Goal: Task Accomplishment & Management: Use online tool/utility

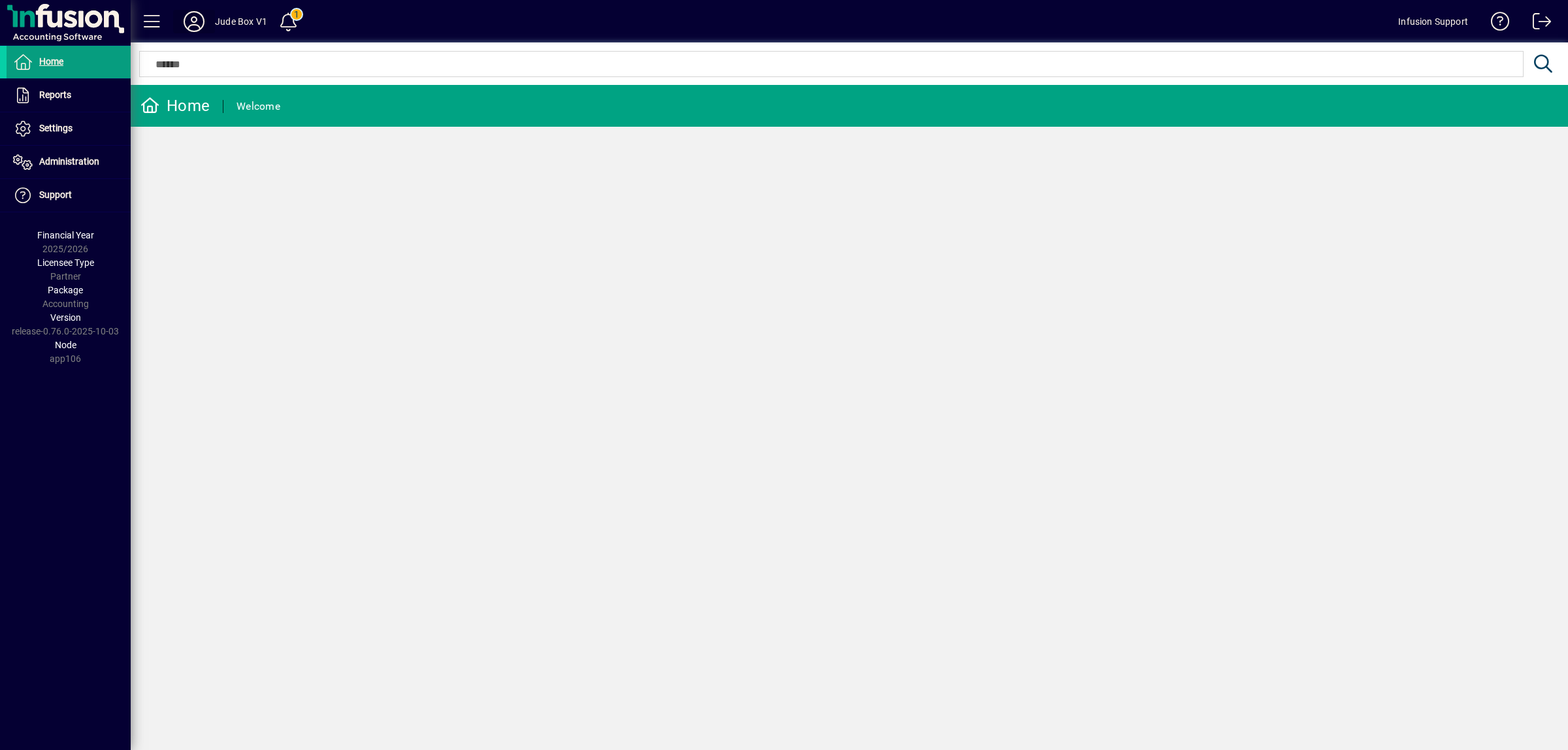
click at [196, 18] on icon at bounding box center [194, 21] width 26 height 21
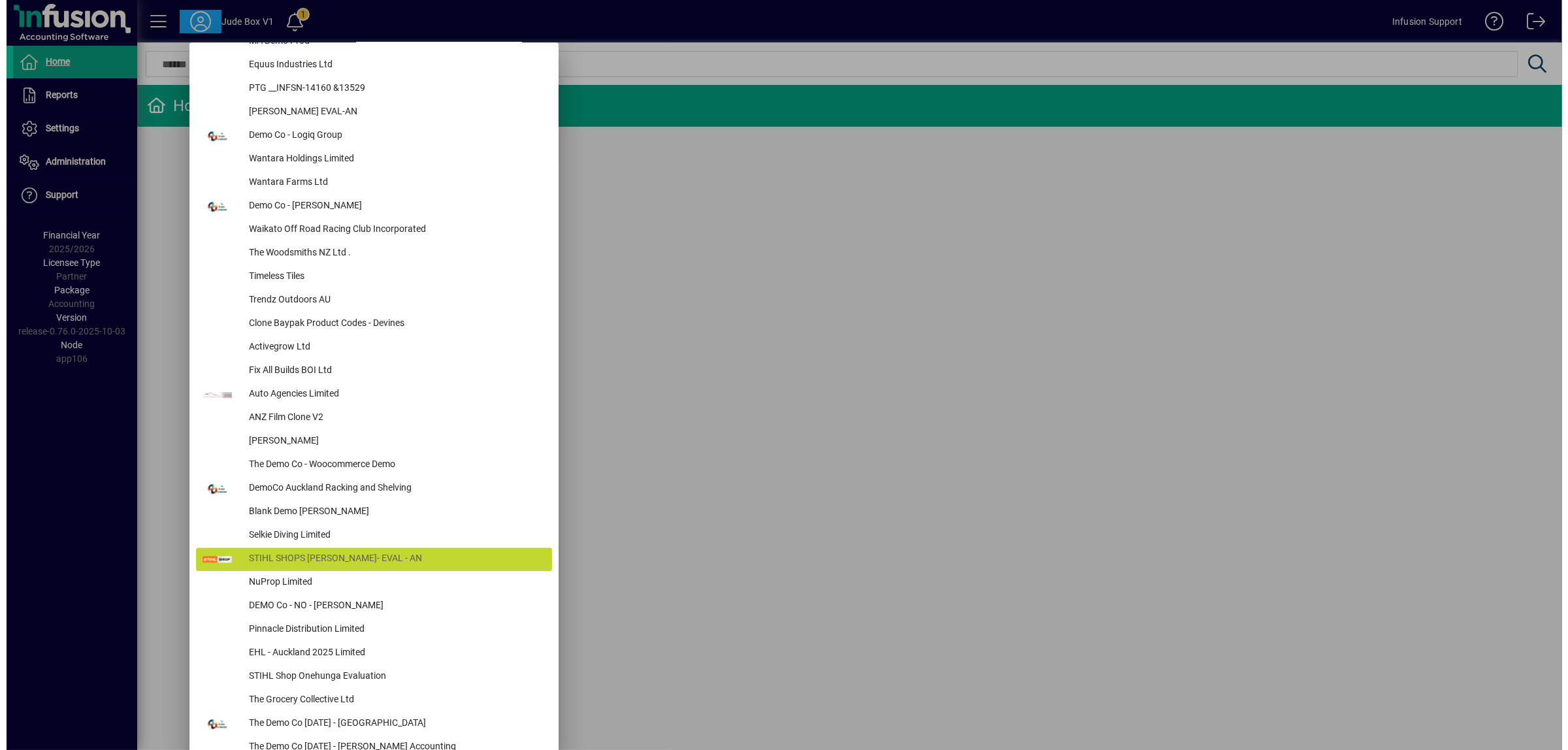
scroll to position [4861, 0]
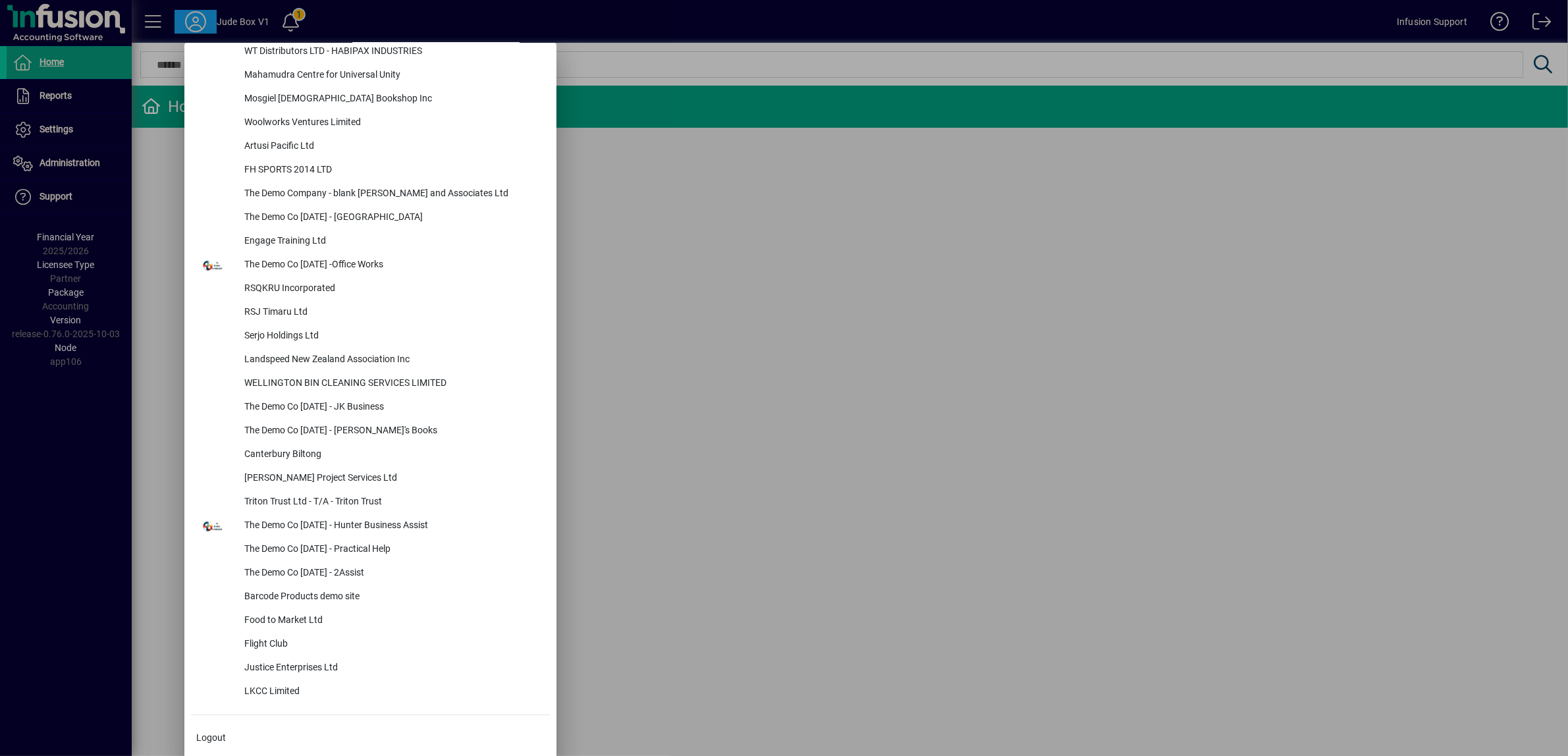
click at [67, 162] on div at bounding box center [784, 378] width 1568 height 756
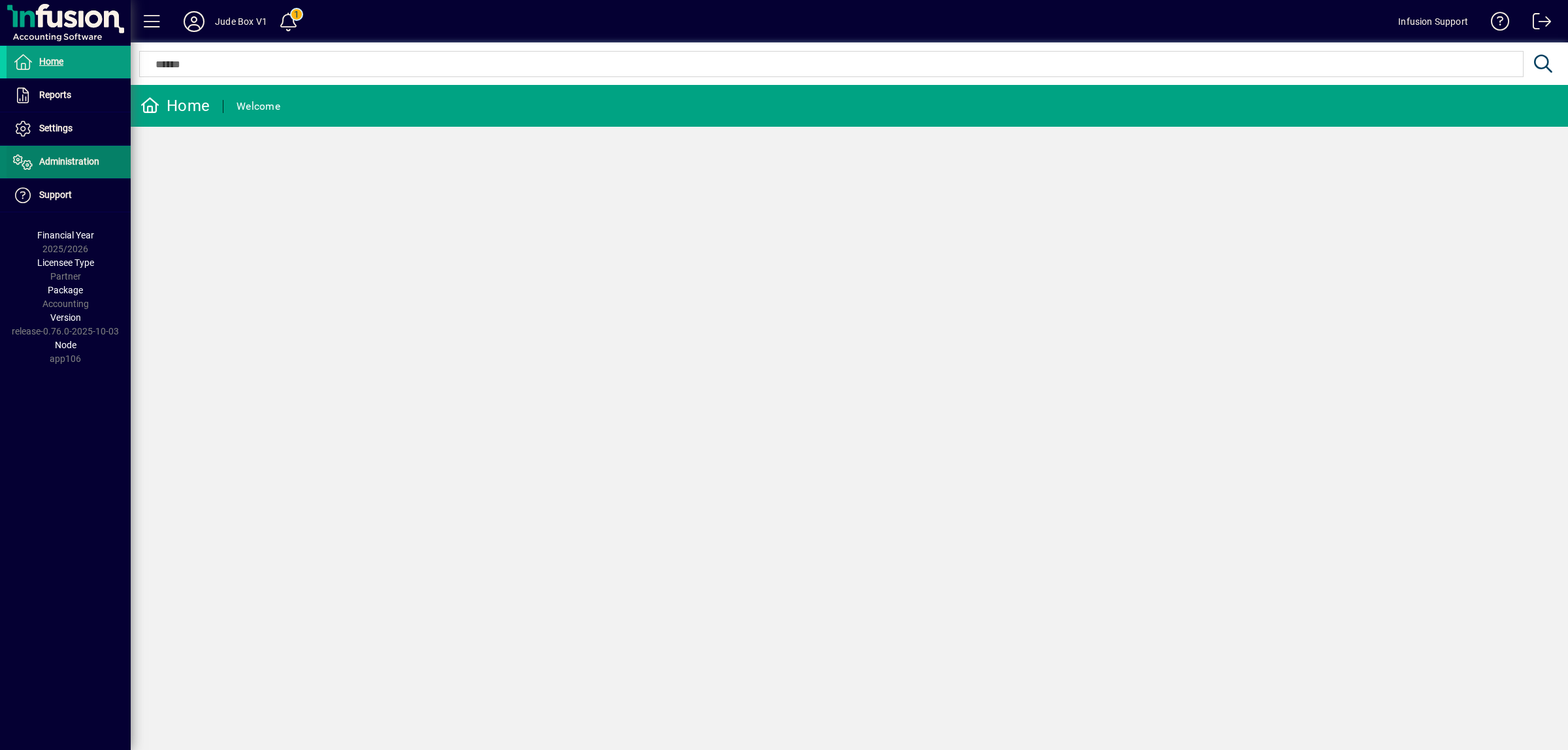
click at [67, 161] on span "Administration" at bounding box center [70, 160] width 60 height 10
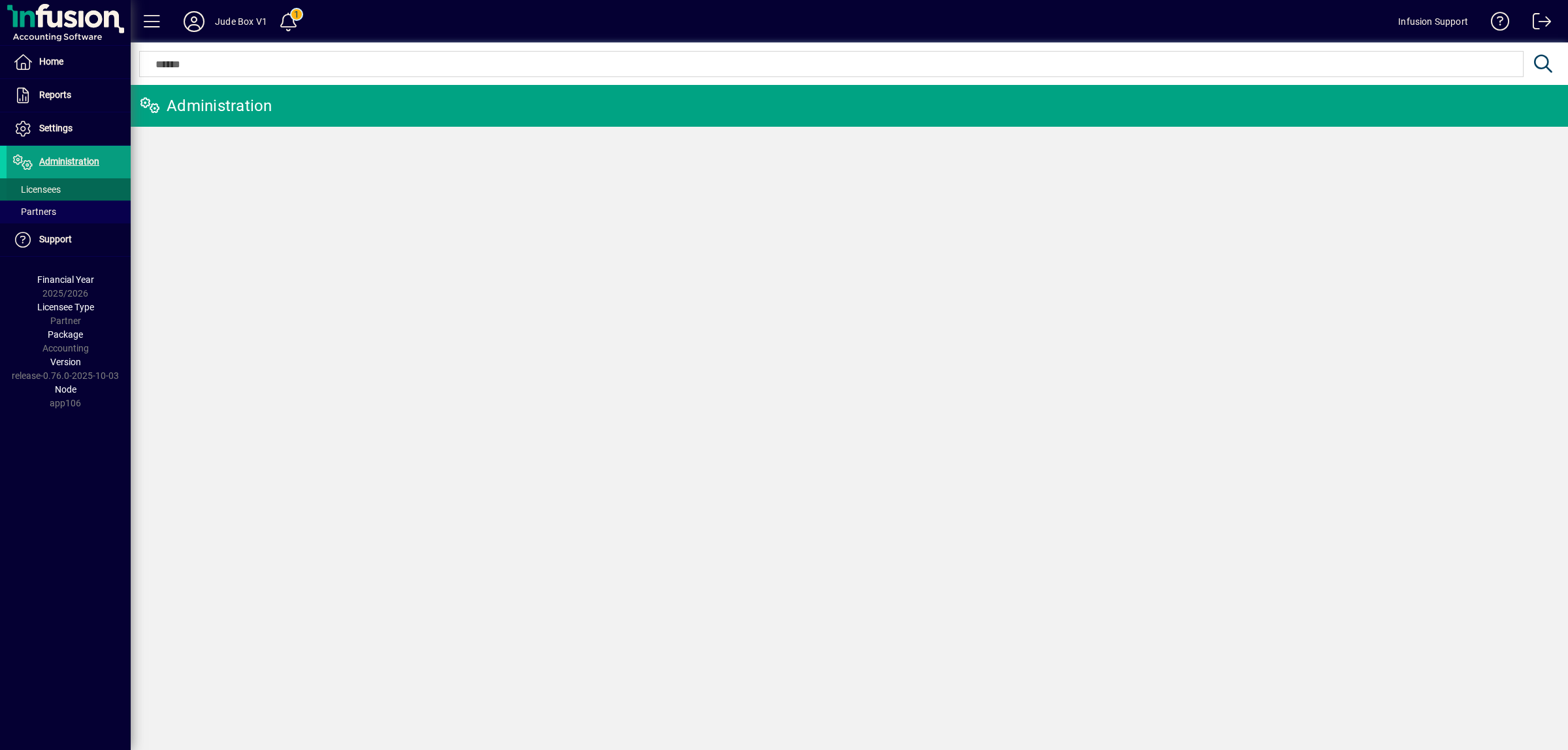
click at [49, 188] on span "Licensees" at bounding box center [37, 189] width 48 height 10
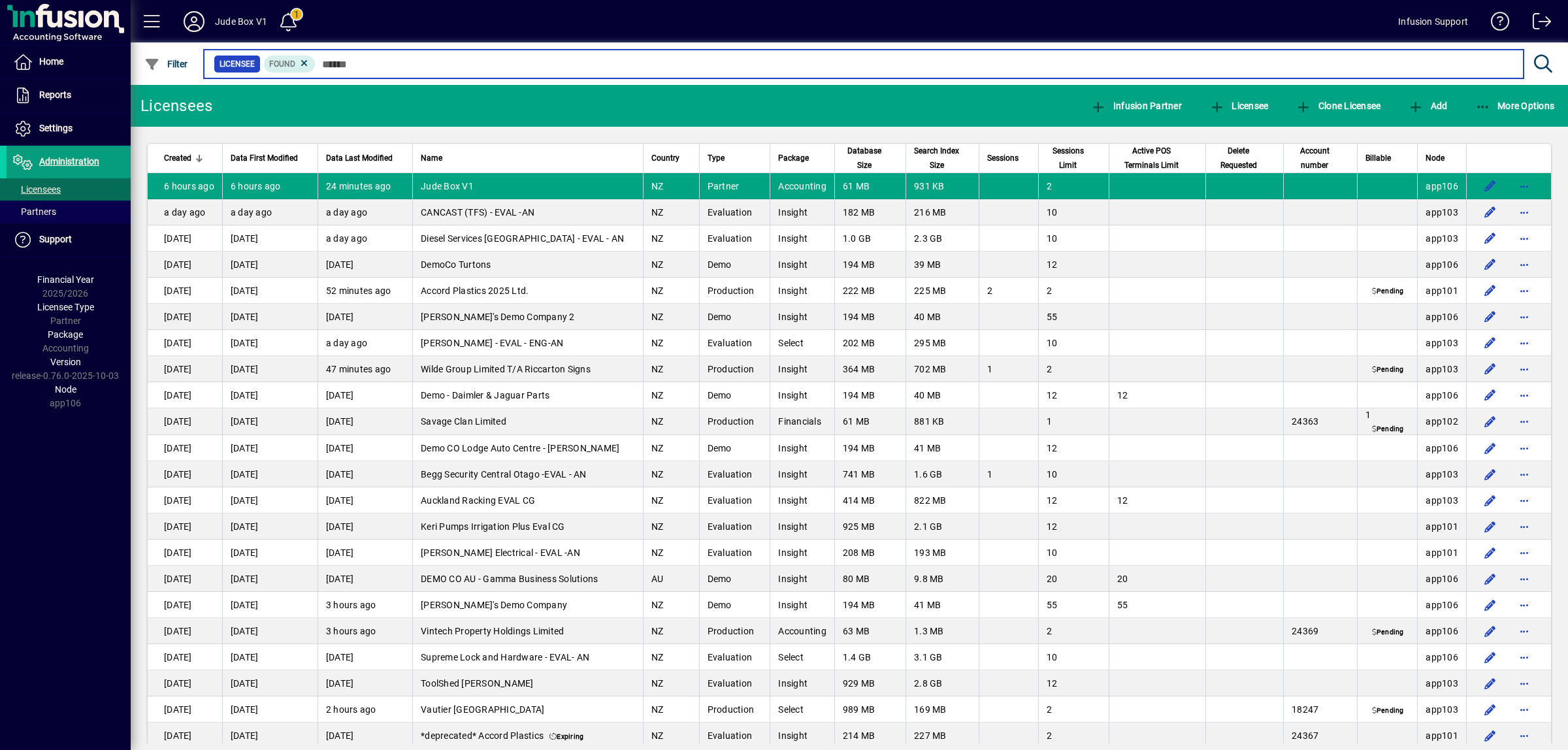
click at [373, 60] on input "text" at bounding box center [914, 64] width 1198 height 19
click at [343, 64] on input "text" at bounding box center [914, 64] width 1198 height 19
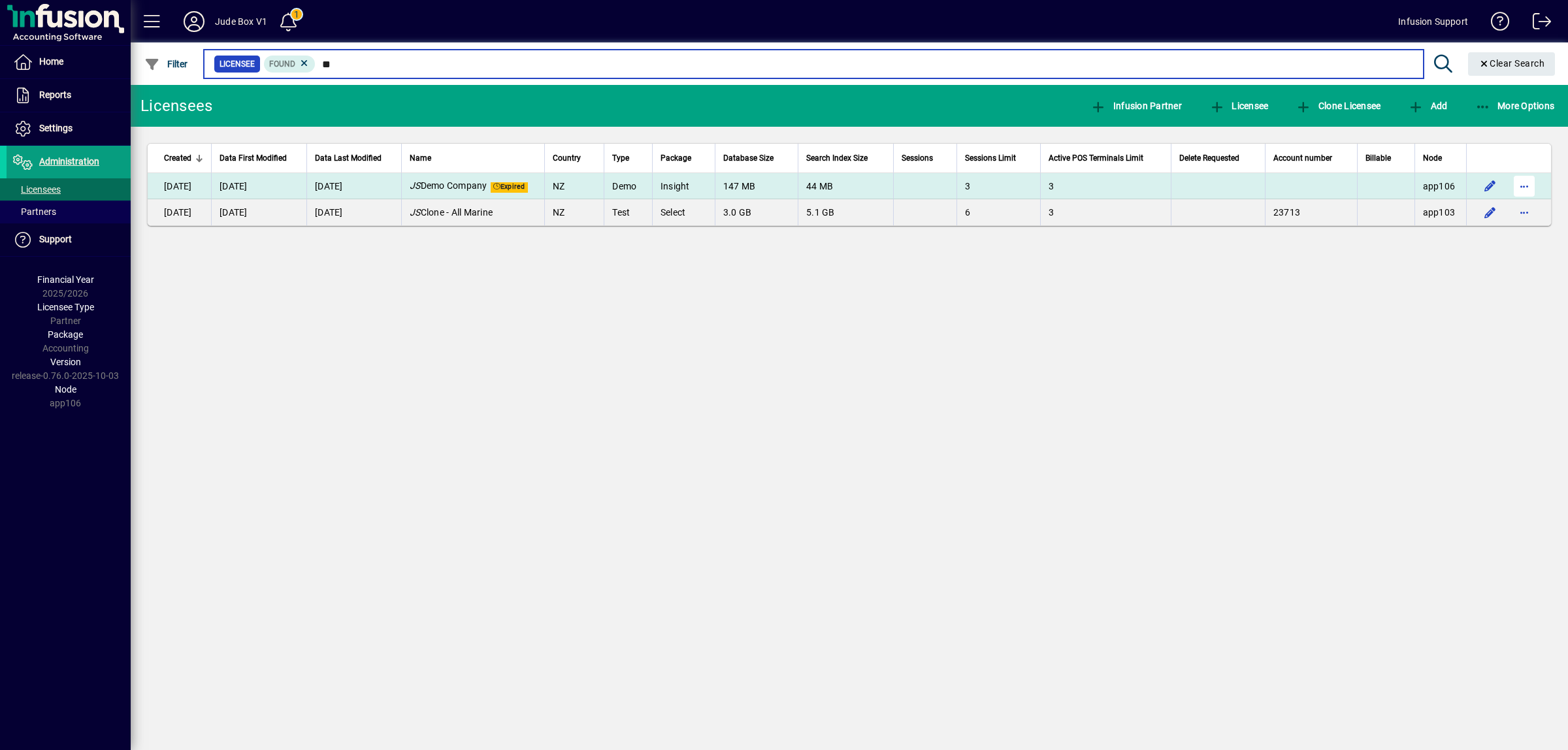
type input "**"
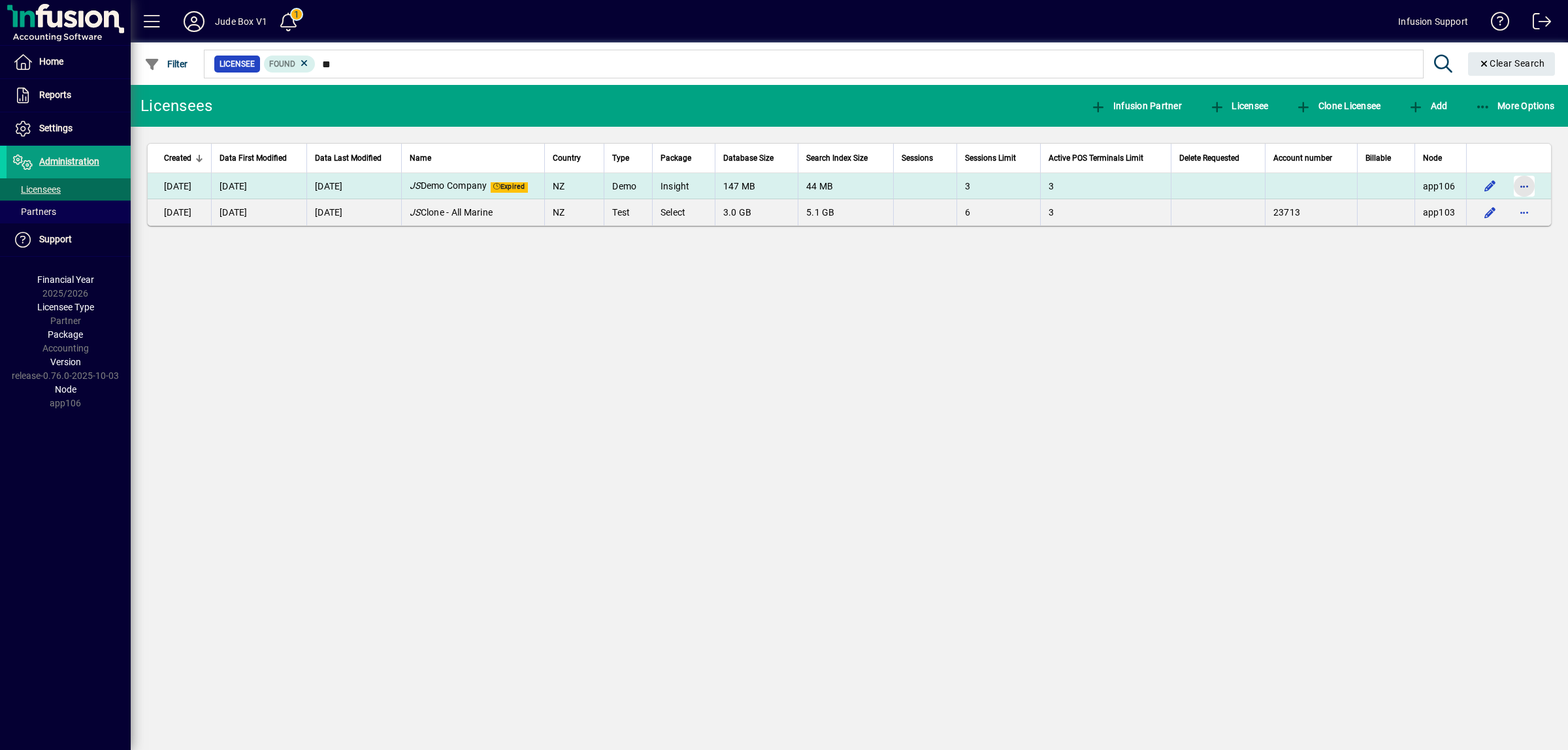
click at [1523, 190] on span "button" at bounding box center [1524, 186] width 31 height 31
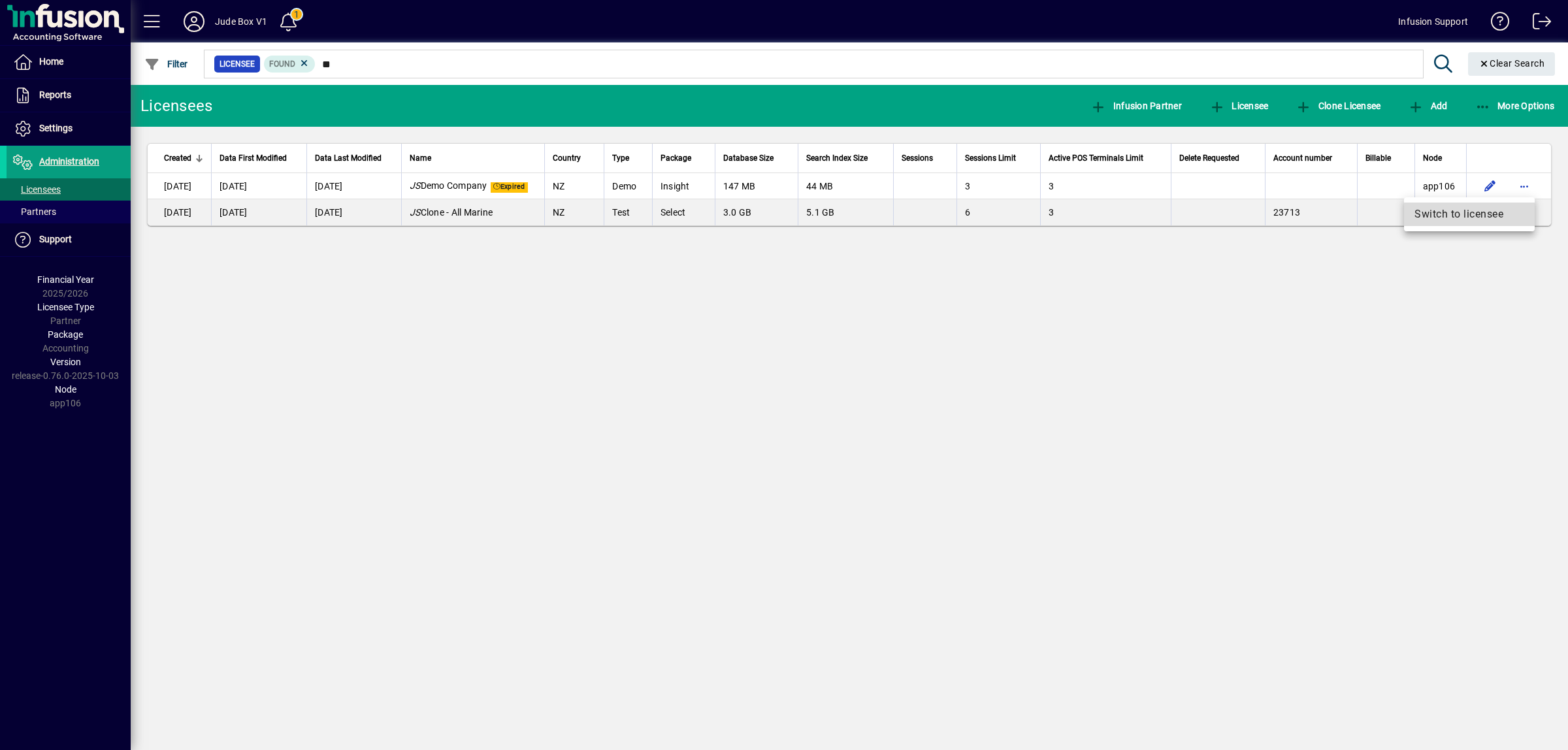
click at [1485, 211] on span "Switch to licensee" at bounding box center [1470, 214] width 110 height 15
